Goal: Task Accomplishment & Management: Manage account settings

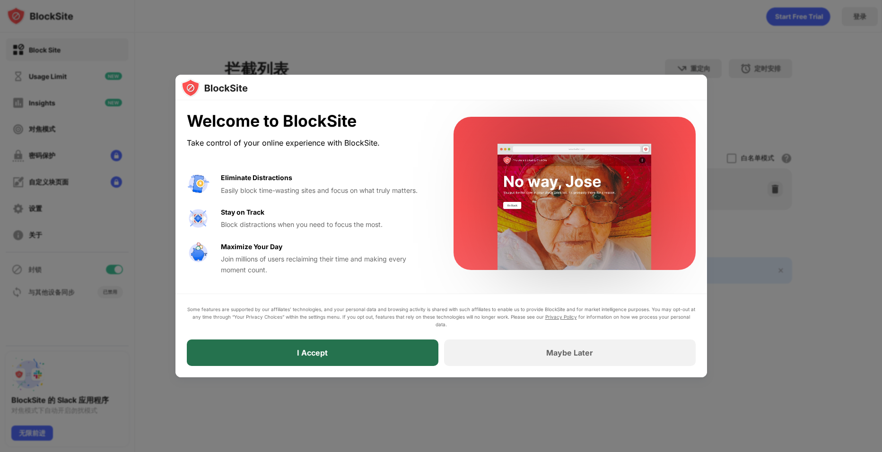
click at [380, 355] on div "I Accept" at bounding box center [313, 353] width 252 height 26
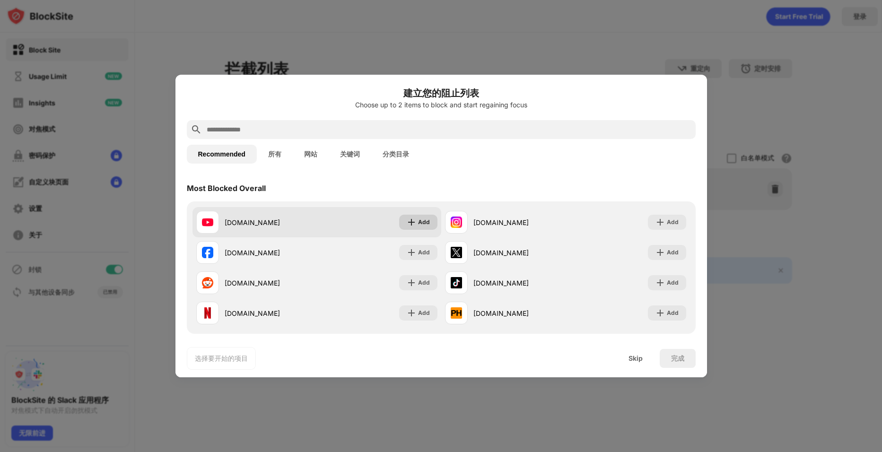
click at [419, 223] on div "Add" at bounding box center [424, 222] width 12 height 9
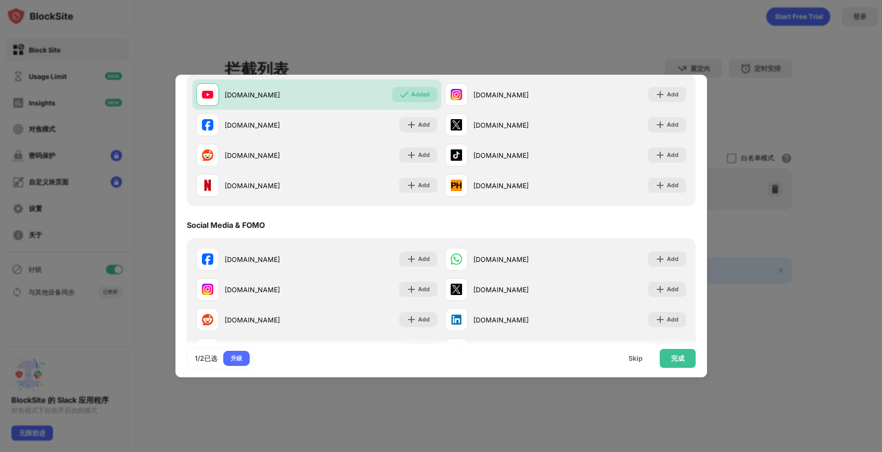
scroll to position [95, 0]
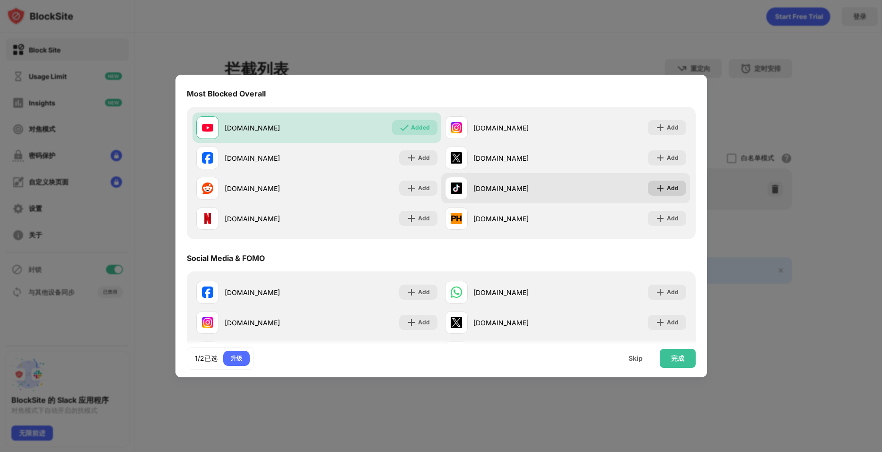
click at [667, 188] on div "Add" at bounding box center [673, 188] width 12 height 9
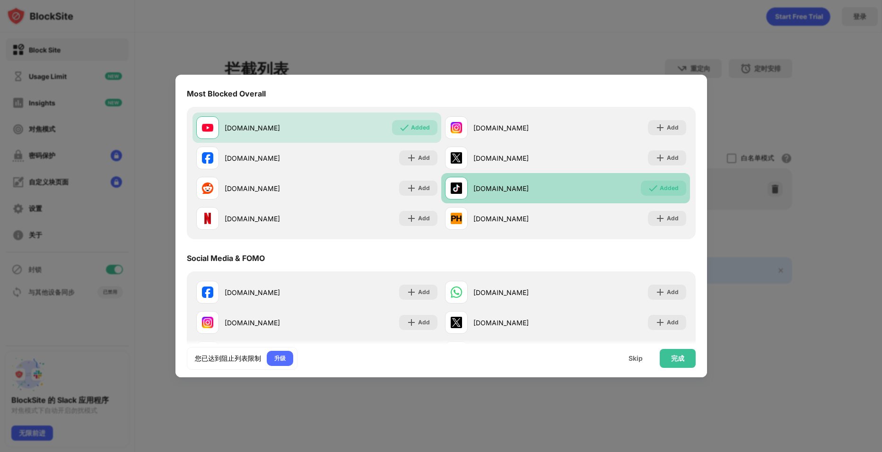
click at [667, 188] on div "Added" at bounding box center [669, 188] width 19 height 9
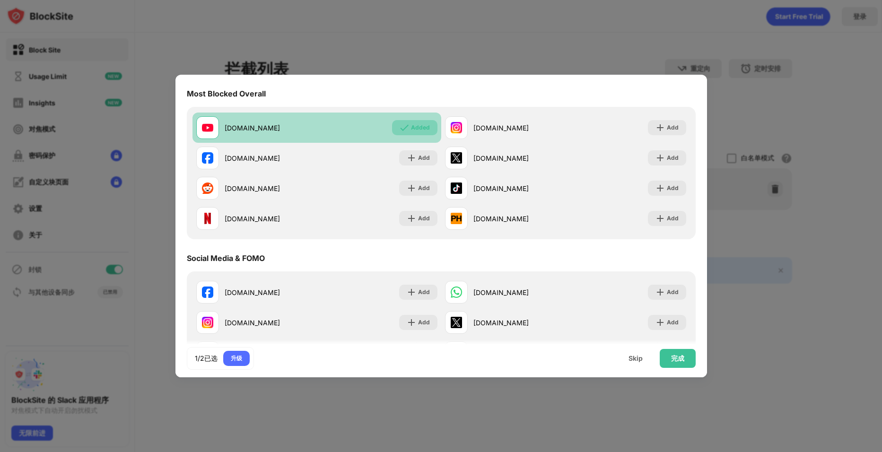
click at [400, 126] on img at bounding box center [404, 127] width 9 height 9
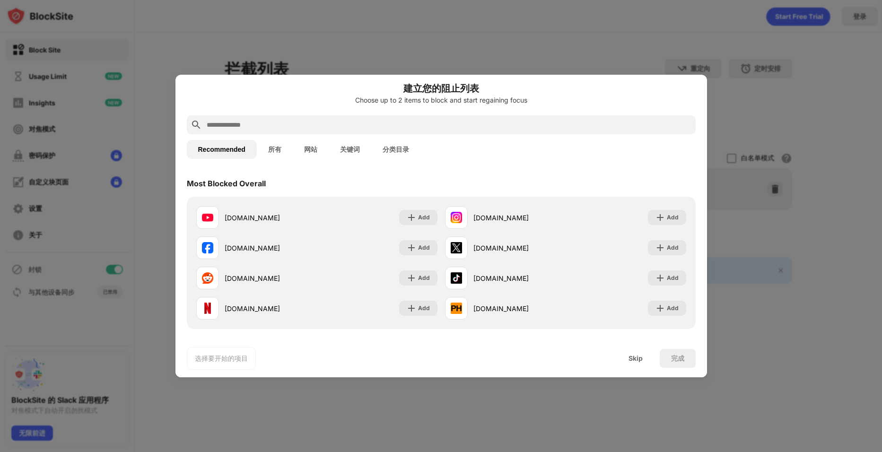
scroll to position [0, 0]
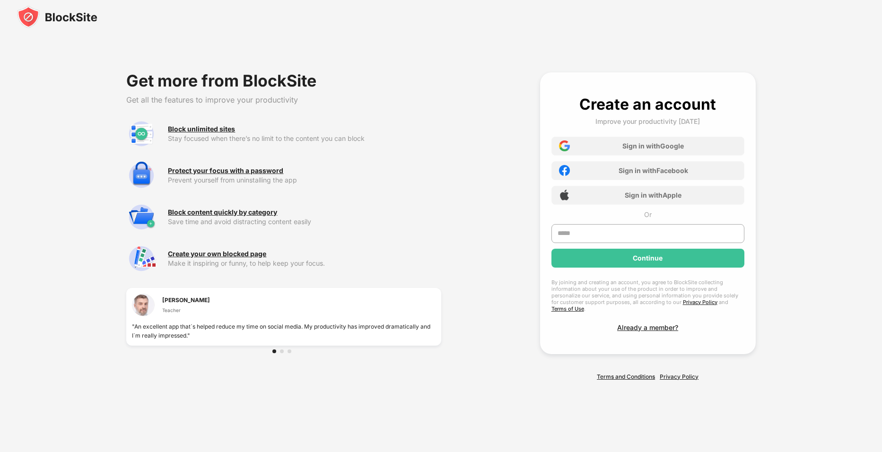
click at [431, 207] on div "Block content quickly by category Save time and avoid distracting content easily" at bounding box center [283, 217] width 315 height 30
click at [601, 230] on input "text" at bounding box center [648, 233] width 193 height 19
type input "**********"
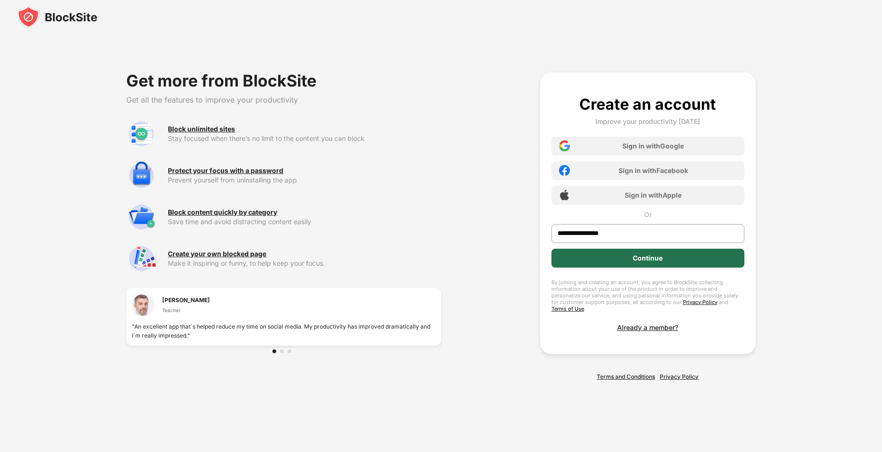
click at [631, 264] on div "Continue" at bounding box center [648, 258] width 193 height 19
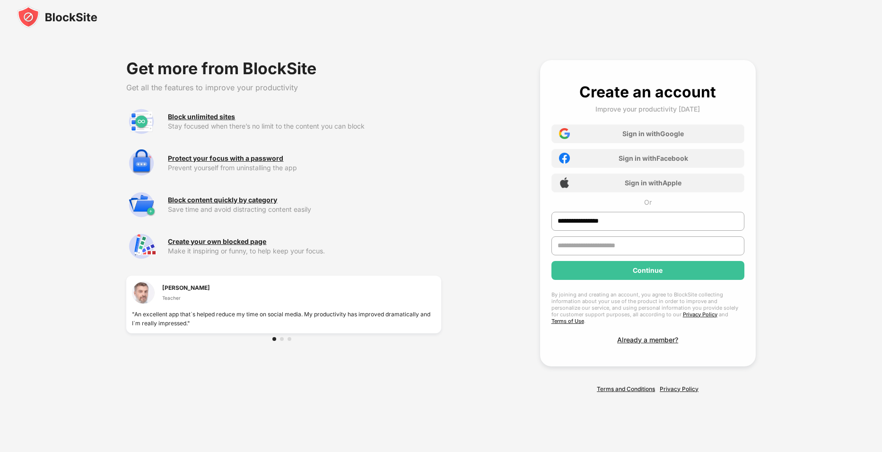
type input "**********"
click at [647, 228] on input "**********" at bounding box center [648, 221] width 193 height 19
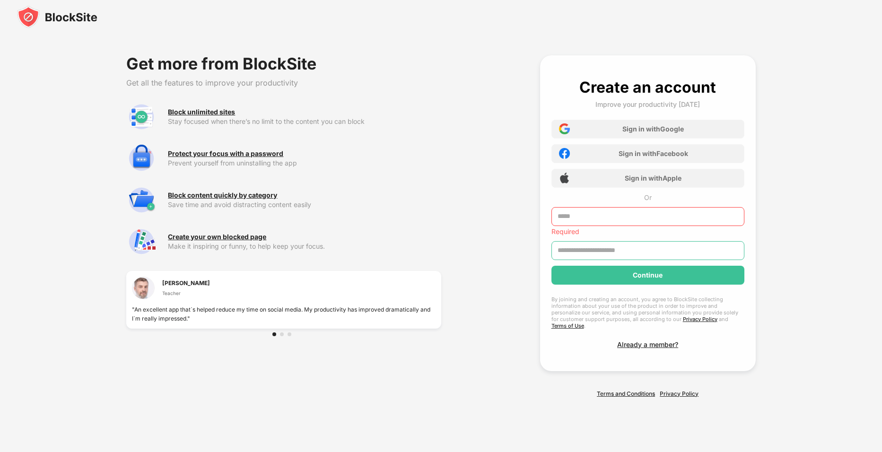
type input "**********"
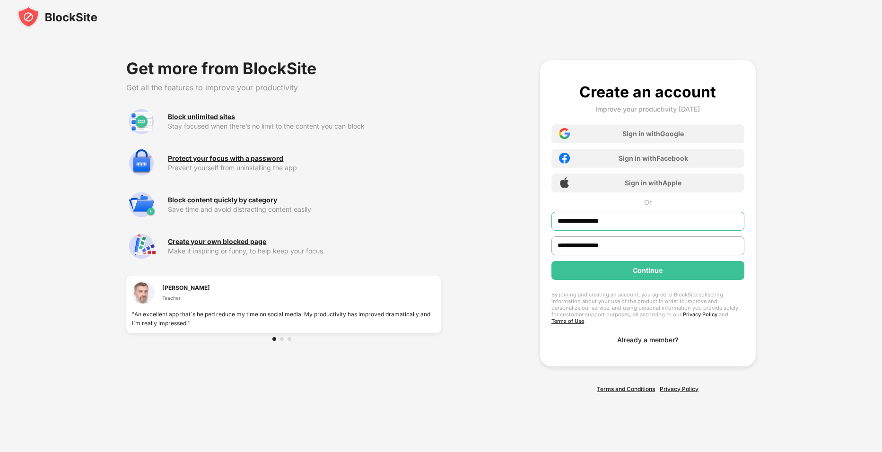
type input "**********"
click at [686, 300] on div "By joining and creating an account, you agree to BlockSite collecting informati…" at bounding box center [648, 307] width 193 height 33
click at [675, 280] on div "Continue" at bounding box center [648, 270] width 193 height 19
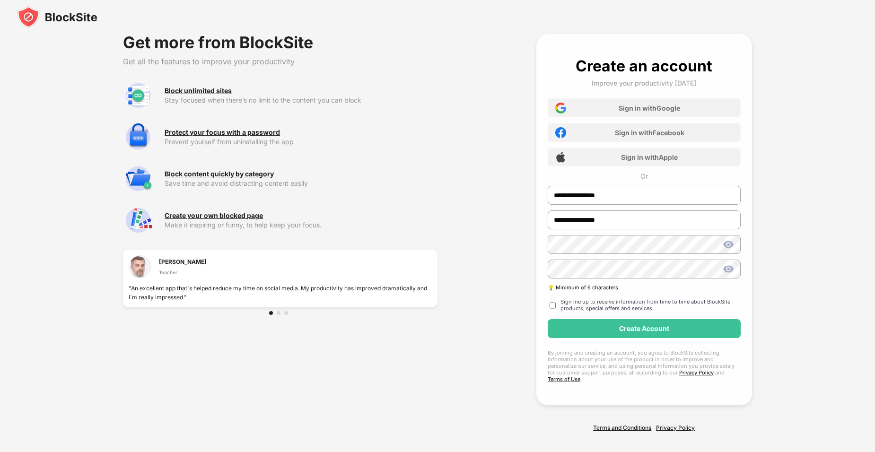
click at [552, 308] on div "**********" at bounding box center [644, 220] width 193 height 326
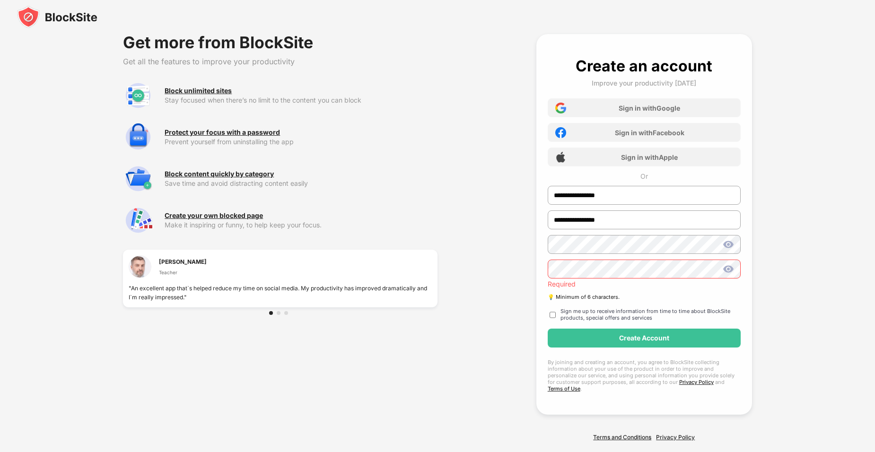
click at [727, 269] on img at bounding box center [728, 269] width 11 height 11
click at [729, 250] on img at bounding box center [728, 244] width 11 height 11
click at [478, 246] on div "**********" at bounding box center [438, 237] width 822 height 475
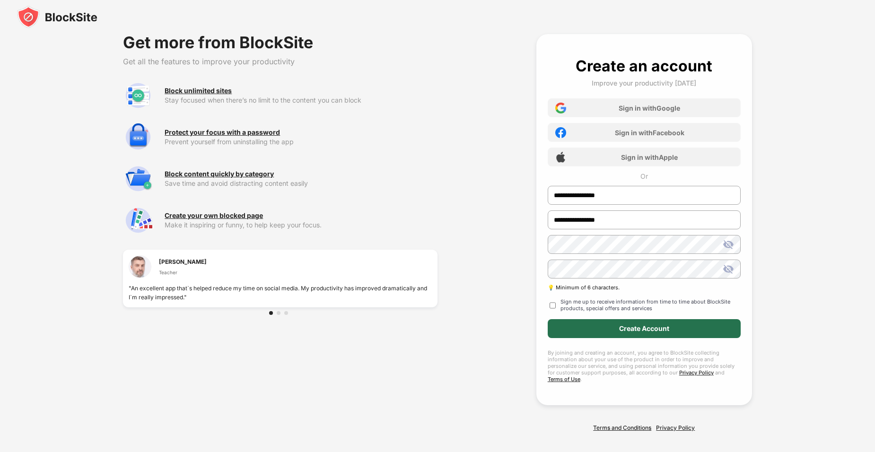
click at [603, 329] on div "Create Account" at bounding box center [644, 328] width 193 height 19
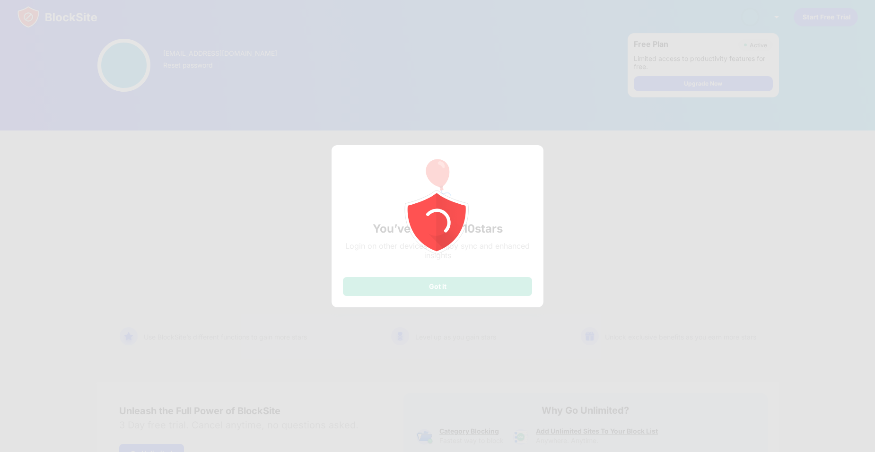
click at [490, 227] on icon "animation" at bounding box center [438, 226] width 170 height 170
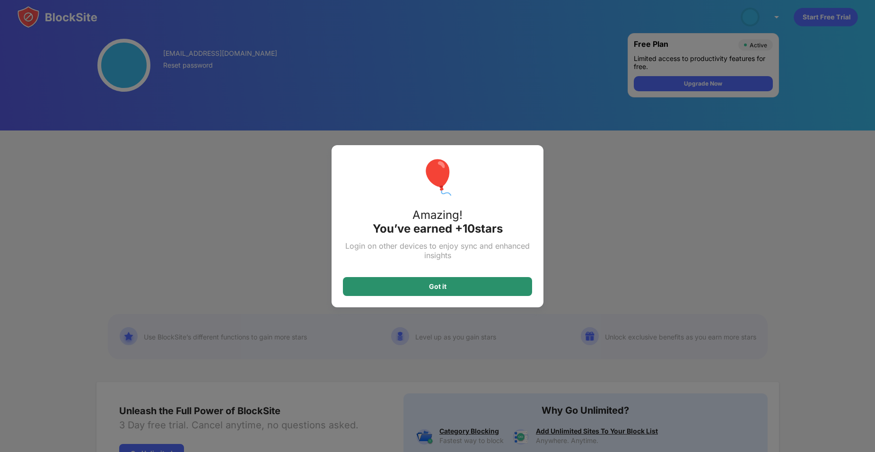
click at [511, 296] on div "Got it" at bounding box center [437, 286] width 189 height 19
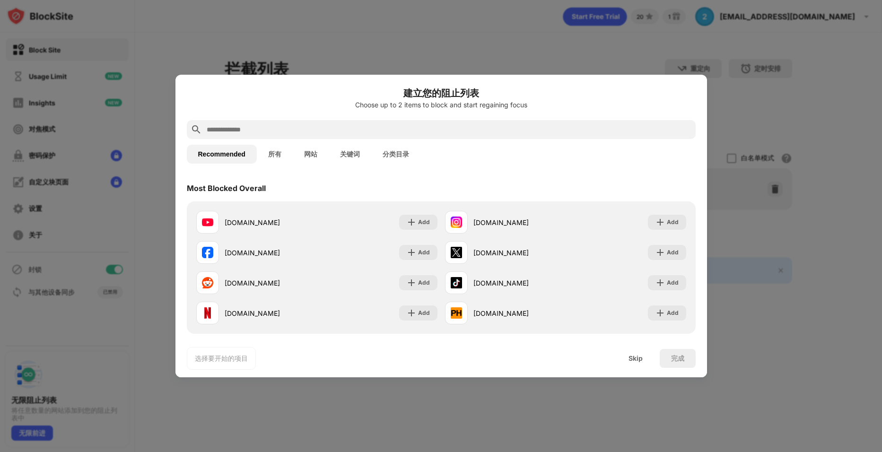
click at [469, 187] on div "Most Blocked Overall" at bounding box center [441, 188] width 509 height 26
click at [233, 360] on div "选择要开始的项目" at bounding box center [221, 358] width 53 height 9
click at [633, 361] on div "Skip" at bounding box center [636, 359] width 14 height 8
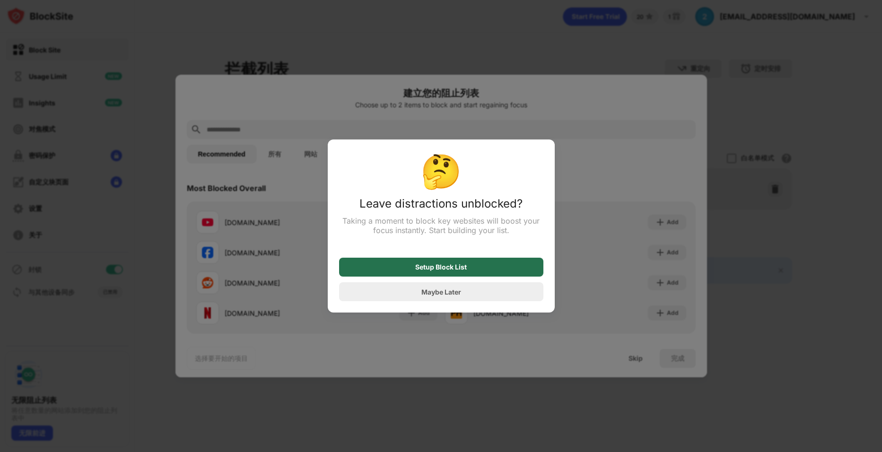
click at [448, 271] on div "Setup Block List" at bounding box center [441, 268] width 52 height 8
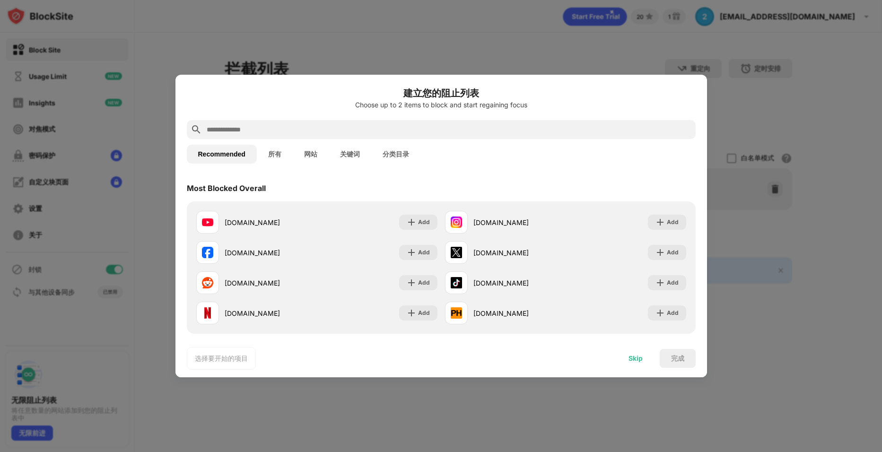
click at [629, 353] on div "Skip" at bounding box center [636, 358] width 37 height 19
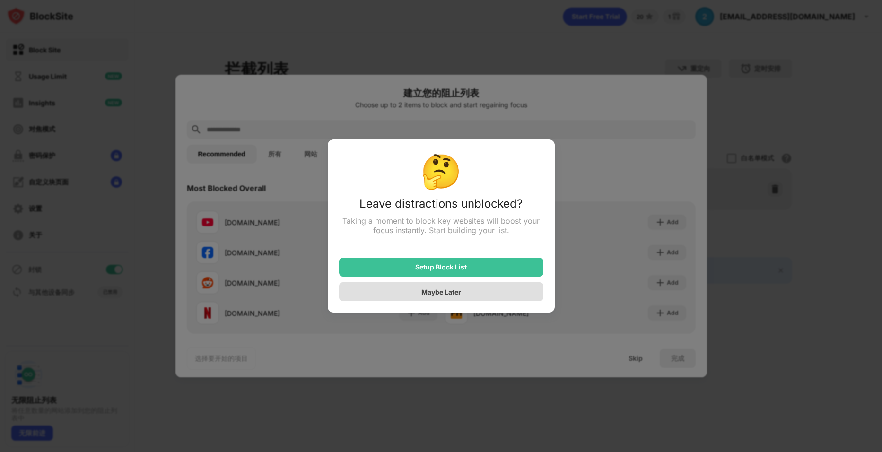
click at [471, 284] on div "Maybe Later" at bounding box center [441, 291] width 204 height 19
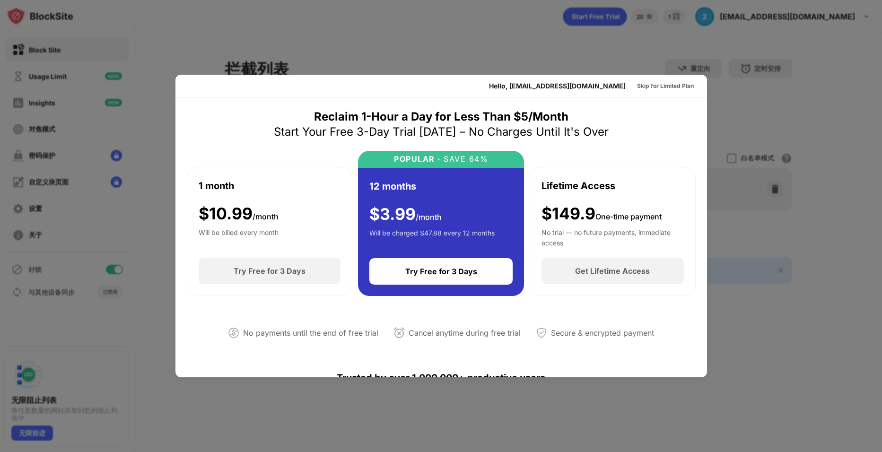
click at [605, 119] on div "Reclaim 1-Hour a Day for Less Than $5/Month Start Your Free 3-Day Trial Today –…" at bounding box center [441, 232] width 509 height 246
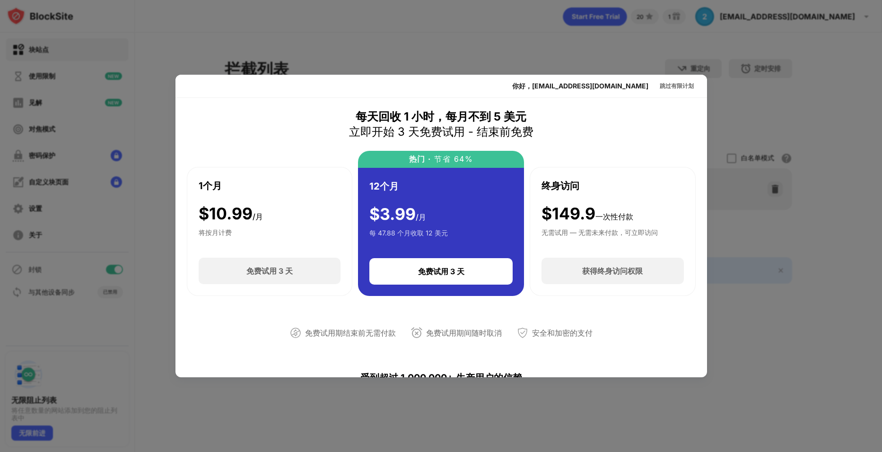
drag, startPoint x: 362, startPoint y: 113, endPoint x: 475, endPoint y: 125, distance: 113.8
click at [475, 125] on div "每天回收 1 小时，每月不到 5 美元 立即开始 3 天免费试用 - 结束前免费" at bounding box center [441, 124] width 185 height 30
click at [483, 129] on div "立即开始 3 天免费试用 - 结束前免费" at bounding box center [441, 131] width 185 height 15
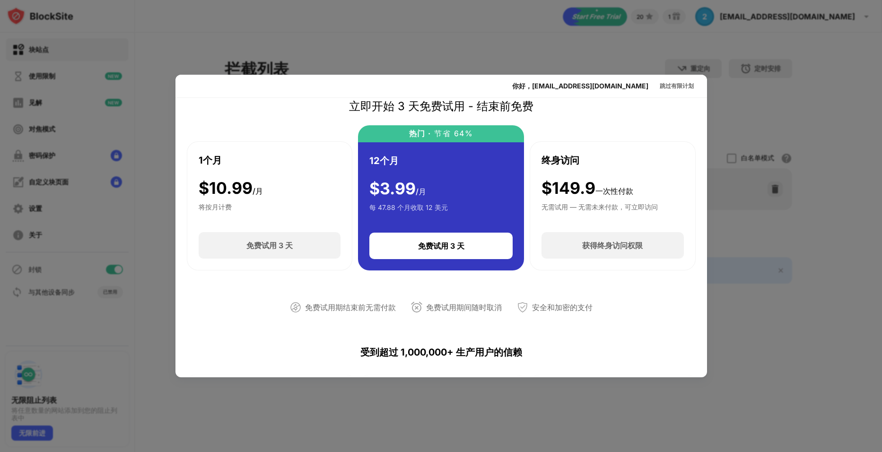
scroll to position [237, 0]
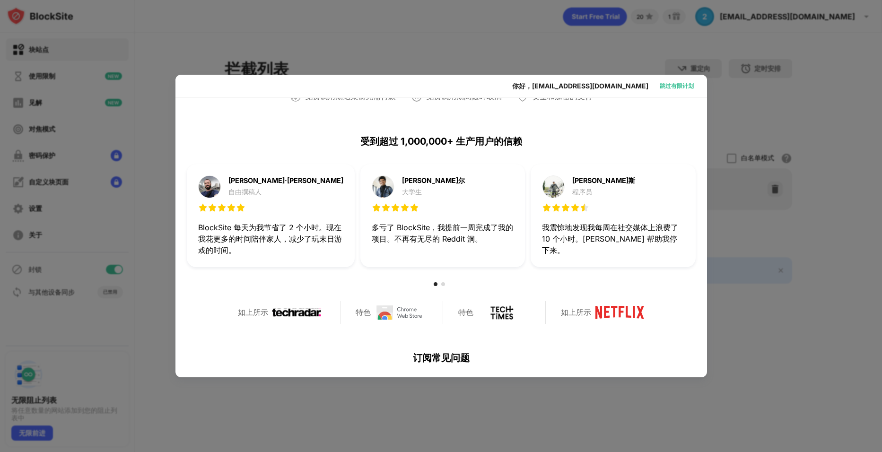
click at [666, 88] on div "跳过有限计划" at bounding box center [677, 85] width 34 height 9
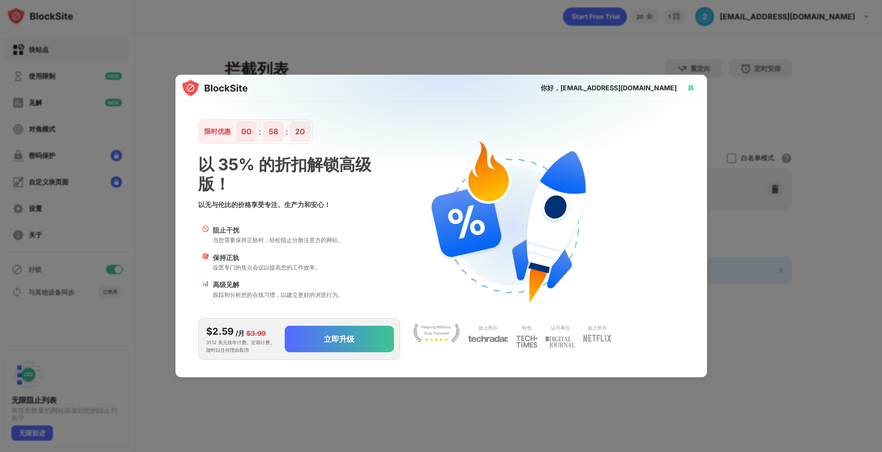
click at [694, 87] on div "跳" at bounding box center [691, 87] width 6 height 9
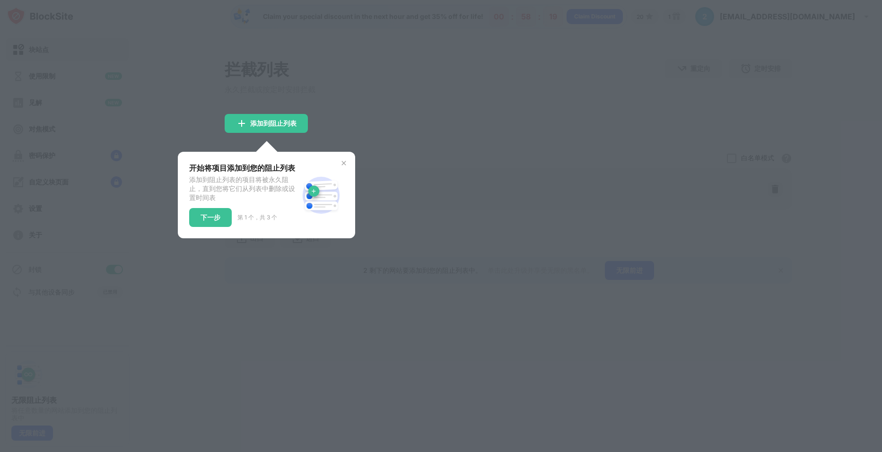
click at [230, 238] on div "开始将项目添加到您的阻止列表 添加到阻止列表的项目将被永久阻止，直到您将它们从列表中删除或设置时间表 下一步 第 1 个，共 3 个" at bounding box center [266, 195] width 177 height 87
click at [199, 224] on div "下一步" at bounding box center [210, 217] width 43 height 19
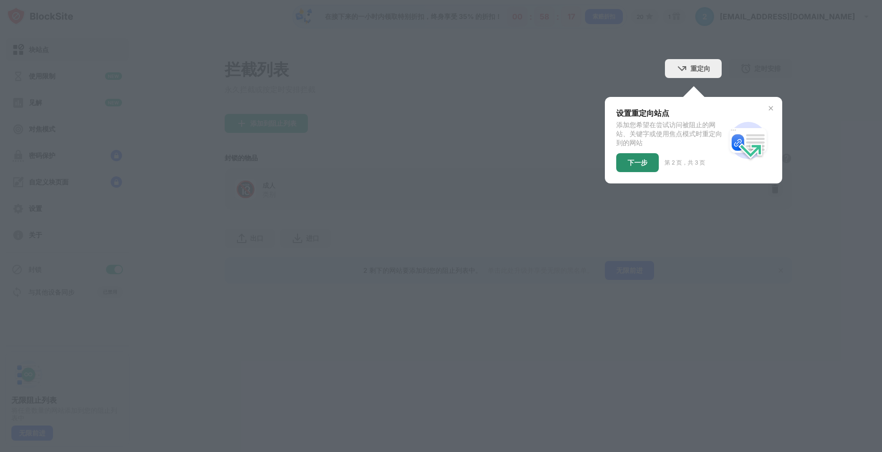
click at [651, 159] on div "下一步" at bounding box center [638, 162] width 43 height 19
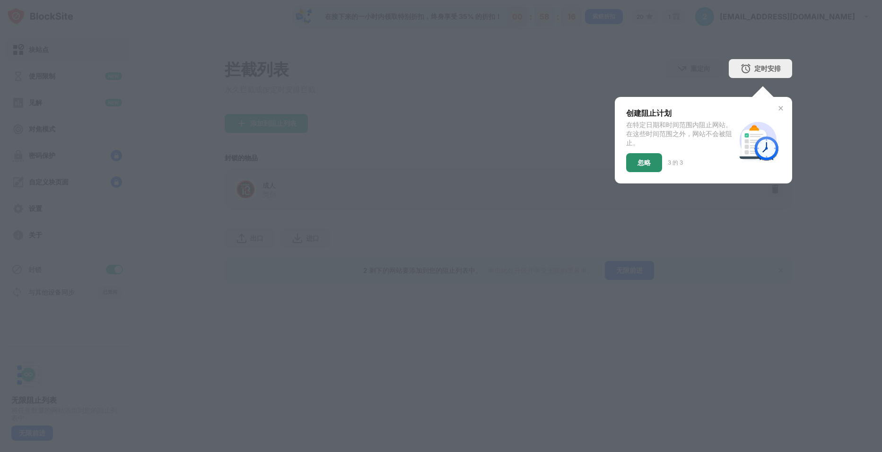
click at [654, 162] on div "忽略" at bounding box center [645, 162] width 36 height 19
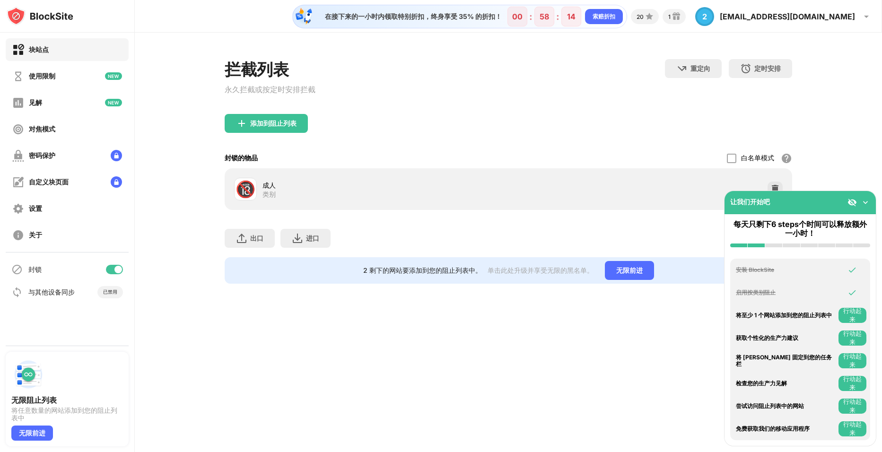
click at [627, 135] on div "添加到阻止列表" at bounding box center [509, 131] width 568 height 34
click at [868, 202] on img at bounding box center [865, 202] width 9 height 9
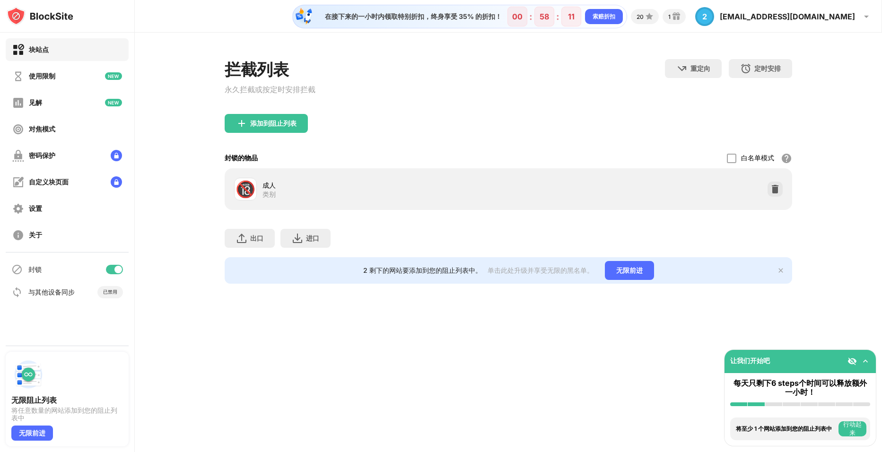
click at [851, 427] on button "行动起来" at bounding box center [853, 429] width 28 height 15
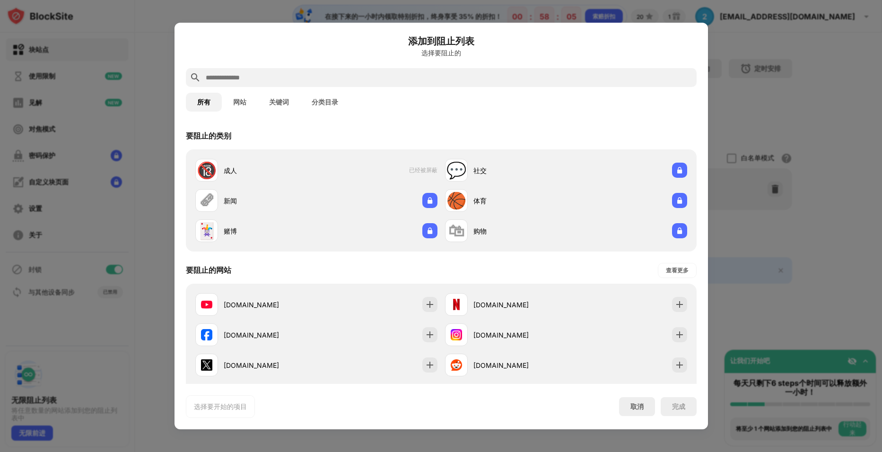
click at [330, 103] on button "分类目录" at bounding box center [324, 102] width 49 height 19
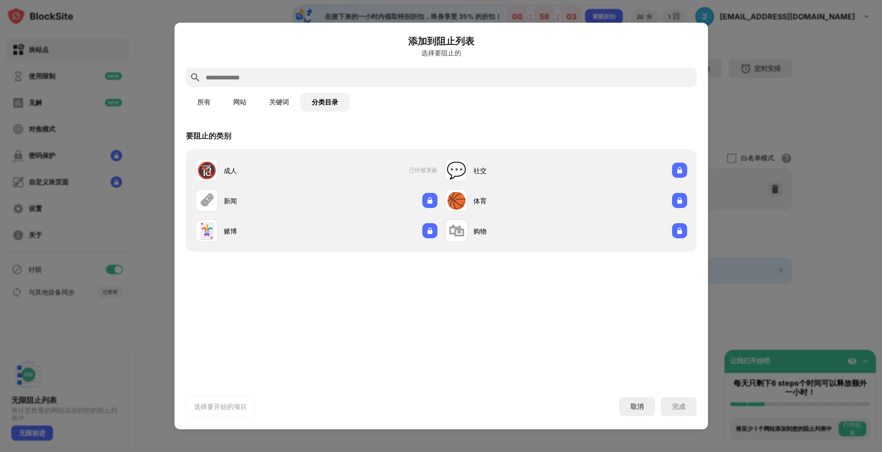
click at [815, 179] on div at bounding box center [441, 226] width 882 height 452
